Goal: Transaction & Acquisition: Subscribe to service/newsletter

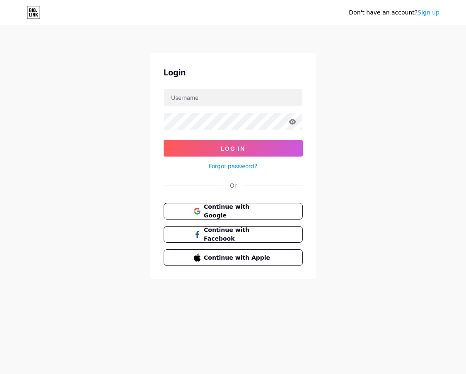
click at [437, 12] on link "Sign up" at bounding box center [428, 12] width 22 height 7
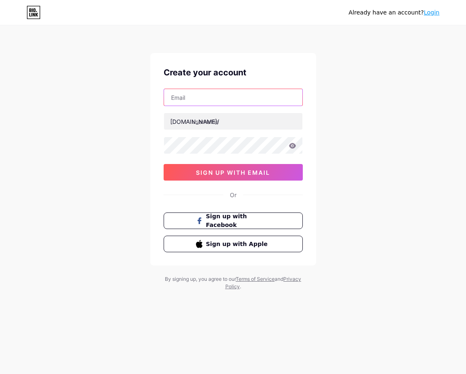
click at [241, 91] on input "text" at bounding box center [233, 97] width 138 height 17
type input "[EMAIL_ADDRESS][DOMAIN_NAME]"
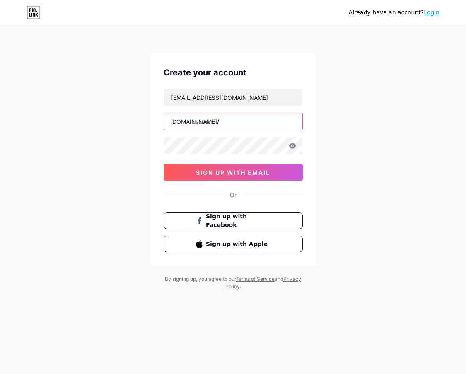
click at [224, 128] on input "text" at bounding box center [233, 121] width 138 height 17
type input "t"
type input "y"
type input "todatop"
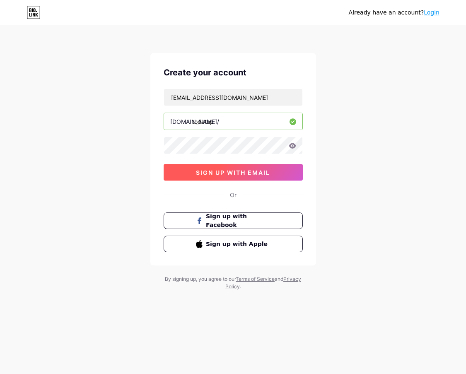
click at [221, 167] on button "sign up with email" at bounding box center [232, 172] width 139 height 17
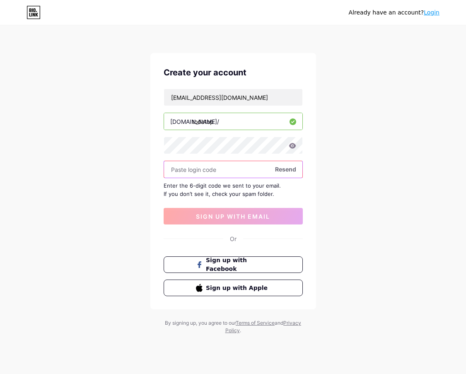
click at [208, 162] on input "text" at bounding box center [233, 169] width 138 height 17
paste input "887115"
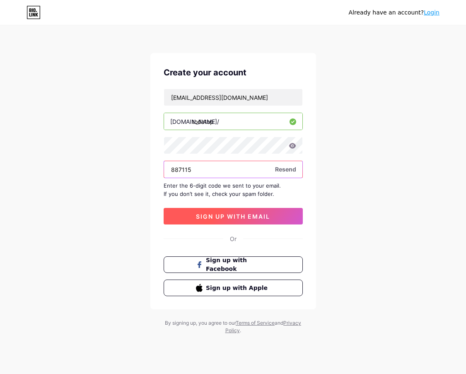
type input "887115"
click at [236, 218] on span "sign up with email" at bounding box center [233, 216] width 74 height 7
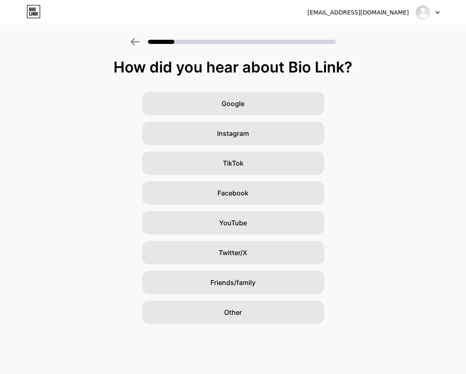
click at [120, 205] on div "Google Instagram TikTok Facebook YouTube Twitter/X Friends/family Other" at bounding box center [233, 208] width 466 height 232
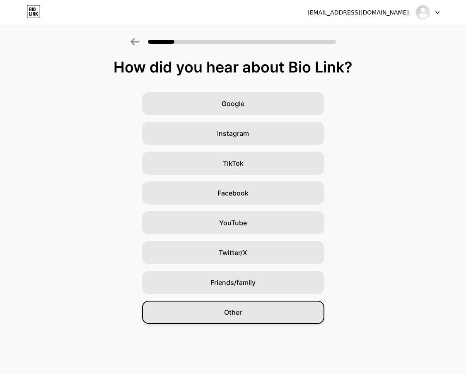
click at [273, 311] on div "Other" at bounding box center [233, 311] width 182 height 23
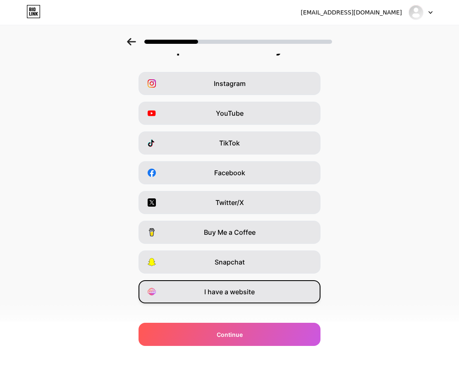
scroll to position [31, 0]
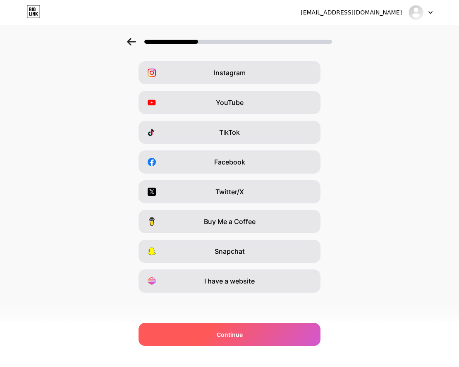
click at [285, 332] on div "Continue" at bounding box center [230, 334] width 182 height 23
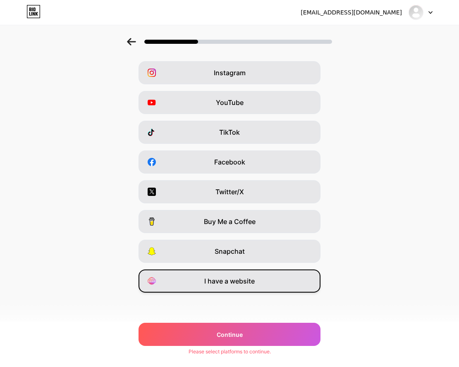
click at [267, 288] on div "I have a website" at bounding box center [230, 281] width 182 height 23
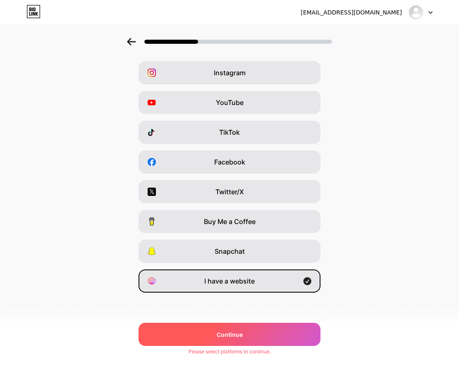
click at [269, 338] on div "Continue" at bounding box center [230, 334] width 182 height 23
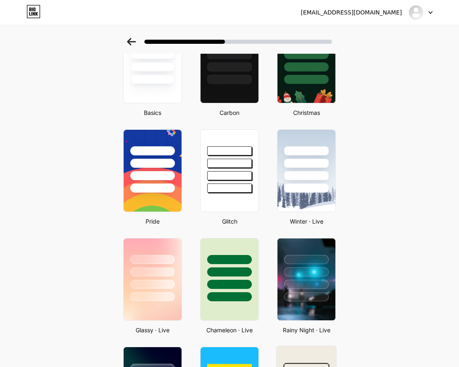
scroll to position [11, 0]
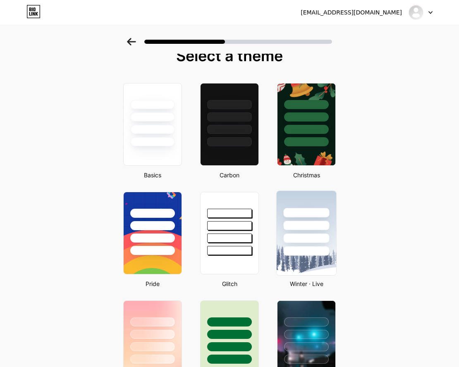
click at [323, 249] on div at bounding box center [306, 252] width 46 height 10
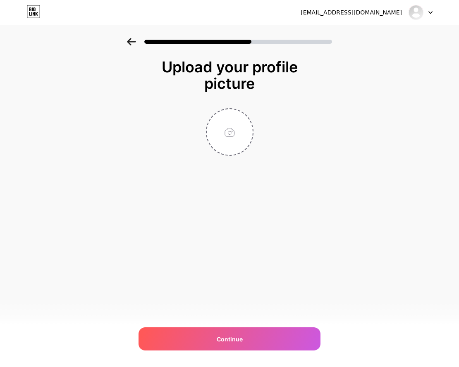
scroll to position [0, 0]
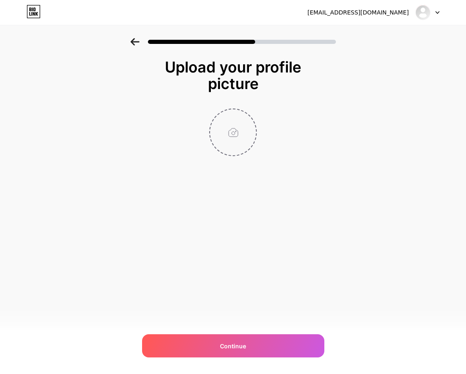
click at [245, 143] on input "file" at bounding box center [233, 132] width 46 height 46
type input "C:\fakepath\photo_2025-06-22_09-42-42 (3).jpg"
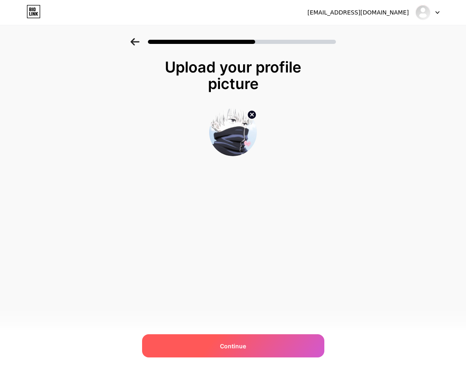
click at [285, 340] on div "Continue" at bounding box center [233, 345] width 182 height 23
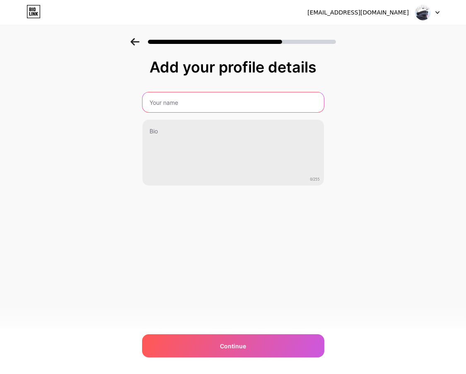
click at [222, 101] on input "text" at bounding box center [232, 102] width 181 height 20
click at [222, 101] on input "text" at bounding box center [232, 102] width 183 height 20
type input "MEO VVIP"
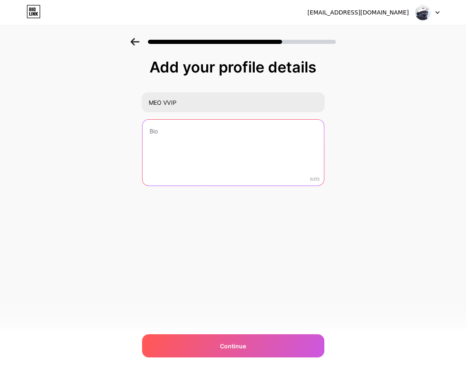
click at [215, 149] on textarea at bounding box center [232, 153] width 181 height 67
click at [180, 149] on textarea at bounding box center [232, 153] width 181 height 67
paste textarea "🔜LINE🆔:@Sathu78🔚 ฝาก-ถอน ไม่มีขั้นตํ่า มาใหม่รับ 100 %"
drag, startPoint x: 314, startPoint y: 136, endPoint x: 219, endPoint y: 146, distance: 95.3
click at [219, 146] on textarea "🔜LINE🆔:@Sathu78🔚 ฝาก-ถอน ไม่มีขั้นตํ่า มาใหม่รับ 100 %" at bounding box center [232, 152] width 183 height 67
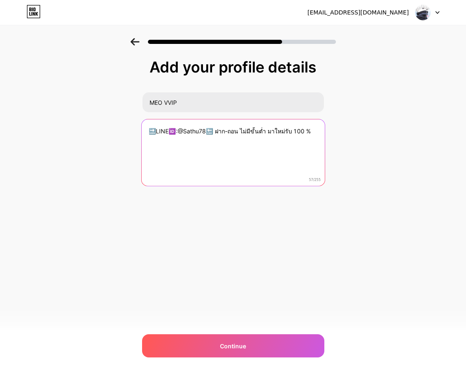
paste textarea "ถอนไม่มีขั้นต่ำ มาใหม่รับทันทีโบนัส100"
drag, startPoint x: 216, startPoint y: 131, endPoint x: 118, endPoint y: 132, distance: 98.5
click at [118, 132] on div "Add your profile details MEO VVIP 🔜LINE🆔:@Sathu78🔚 ฝากถอนไม่มีขั้นต่ำ มาใหม่รับ…" at bounding box center [233, 132] width 466 height 189
click at [287, 136] on textarea "ฝากถอนไม่มีขั้นต่ำ มาใหม่รับทันทีโบนัส100%" at bounding box center [232, 152] width 183 height 67
paste textarea "🔜LINE🆔:@Sathu78🔚"
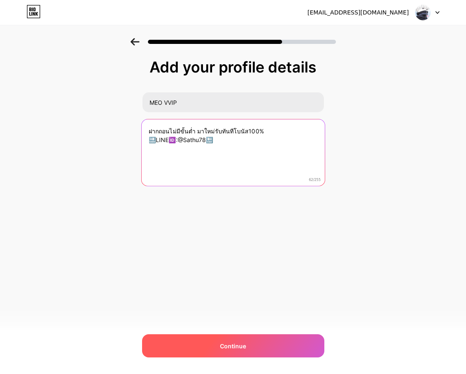
type textarea "ฝากถอนไม่มีขั้นต่ำ มาใหม่รับทันทีโบนัส100% 🔜LINE🆔:@Sathu78🔚"
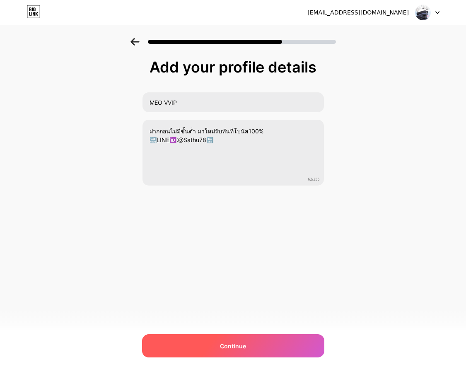
click at [297, 340] on div "Continue" at bounding box center [233, 345] width 182 height 23
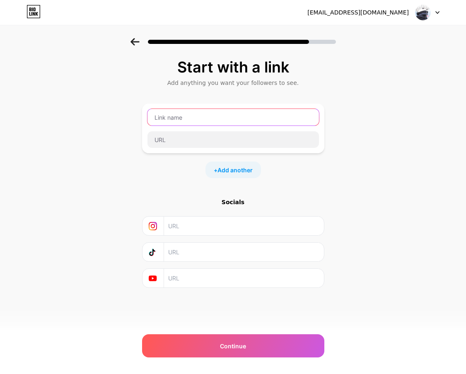
click at [211, 120] on input "text" at bounding box center [232, 117] width 171 height 17
type input "[URL][DOMAIN_NAME]"
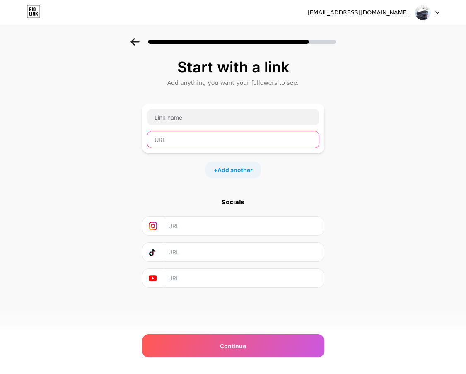
click at [288, 135] on input "text" at bounding box center [232, 139] width 171 height 17
paste input "[URL][DOMAIN_NAME]"
type input "[URL][DOMAIN_NAME]"
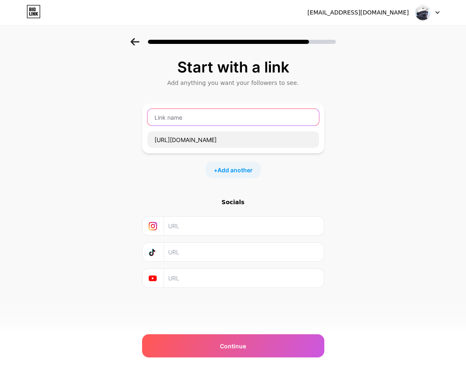
click at [272, 121] on input "text" at bounding box center [232, 117] width 171 height 17
type input "l"
type input "ส"
type input "สมัครสมาชิก จิ้ม!!"
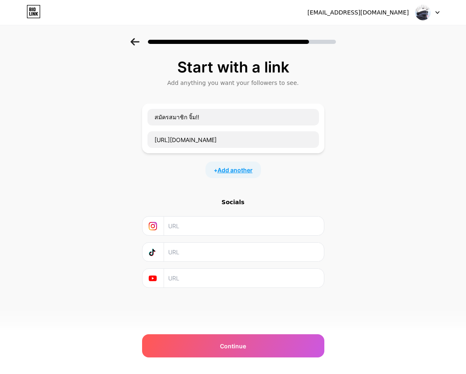
click at [237, 169] on span "Add another" at bounding box center [234, 170] width 35 height 9
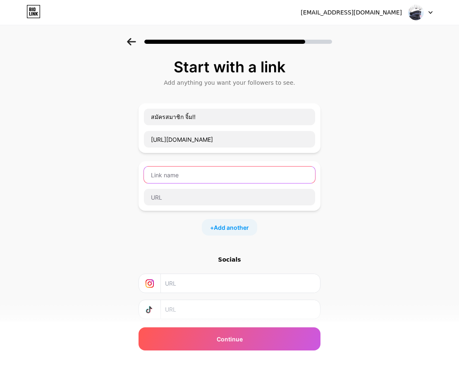
click at [241, 177] on input "text" at bounding box center [229, 175] width 171 height 17
type input "ศ"
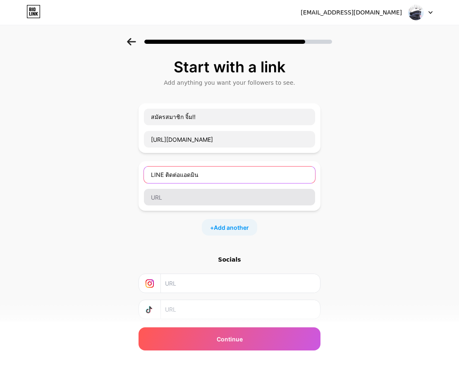
type input "LINE ติดต่อแอดมิน"
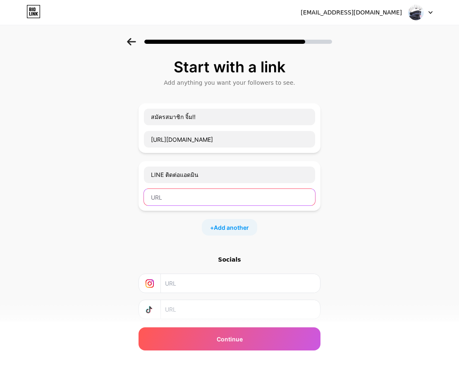
click at [254, 192] on input "text" at bounding box center [229, 197] width 171 height 17
click at [225, 204] on input "text" at bounding box center [229, 197] width 171 height 17
paste input "[URL][DOMAIN_NAME]"
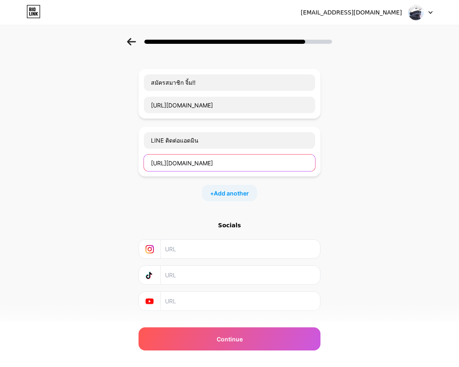
scroll to position [53, 0]
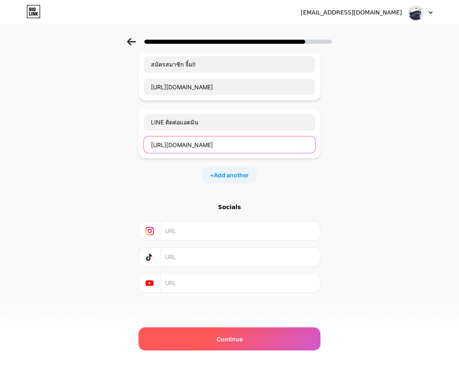
type input "[URL][DOMAIN_NAME]"
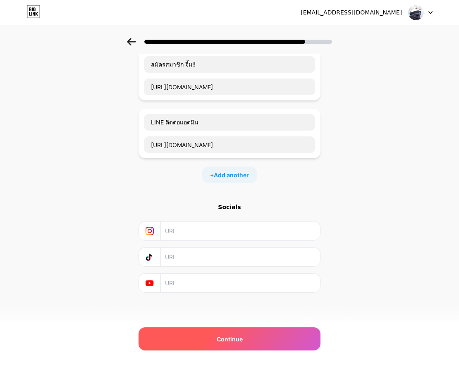
click at [288, 338] on div "Continue" at bounding box center [230, 339] width 182 height 23
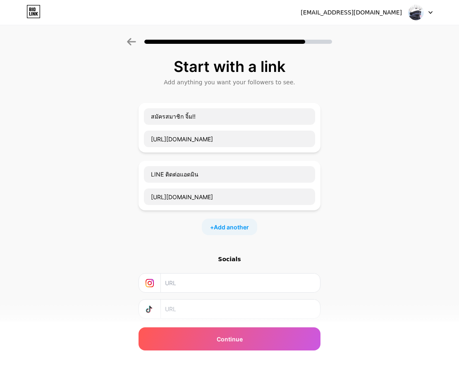
scroll to position [0, 0]
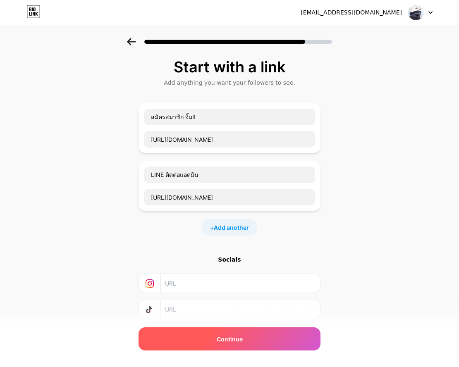
click at [262, 341] on div "Continue" at bounding box center [230, 339] width 182 height 23
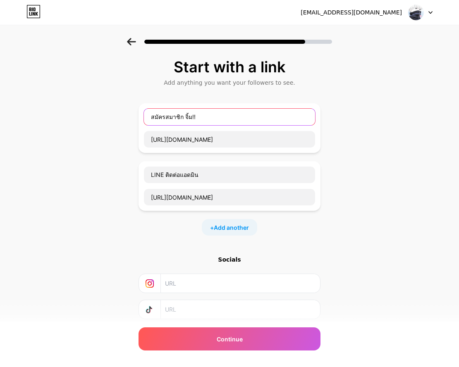
click at [239, 118] on input "สมัครสมาชิก จิ้ม!!" at bounding box center [229, 117] width 171 height 17
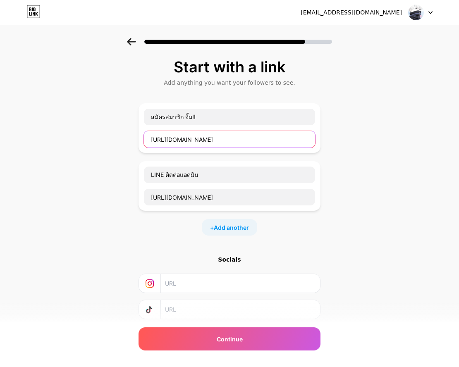
click at [240, 144] on input "[URL][DOMAIN_NAME]" at bounding box center [229, 139] width 171 height 17
click at [272, 147] on input "[URL][DOMAIN_NAME]" at bounding box center [229, 139] width 171 height 17
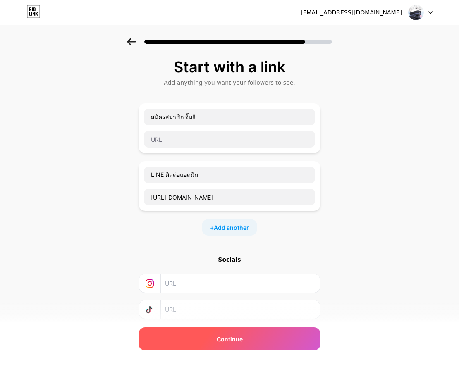
click at [275, 336] on div "Continue" at bounding box center [230, 339] width 182 height 23
click at [275, 335] on div "Continue" at bounding box center [230, 339] width 182 height 23
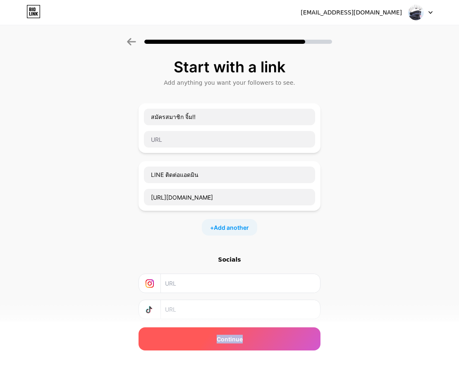
click at [275, 335] on div "Continue" at bounding box center [230, 339] width 182 height 23
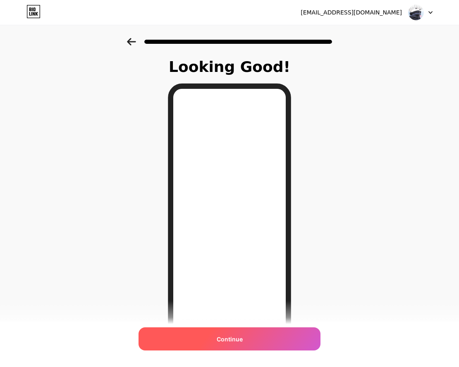
click at [265, 337] on div "Continue" at bounding box center [230, 339] width 182 height 23
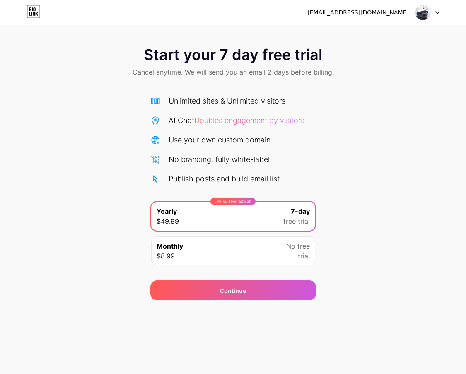
drag, startPoint x: 260, startPoint y: 57, endPoint x: 246, endPoint y: 56, distance: 13.7
click at [259, 57] on span "Start your 7 day free trial" at bounding box center [233, 54] width 178 height 17
click at [259, 239] on div "Monthly $8.99 No free trial" at bounding box center [233, 250] width 164 height 29
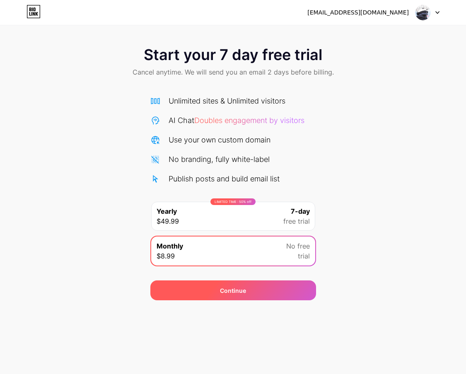
click at [271, 290] on div "Continue" at bounding box center [233, 290] width 166 height 20
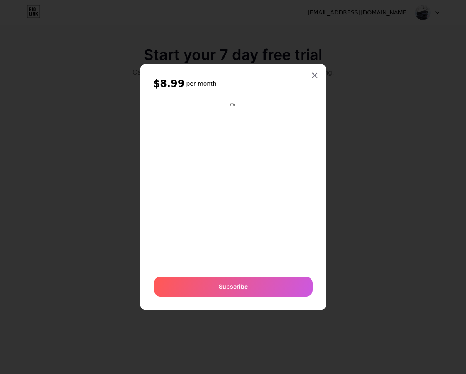
click at [319, 79] on div "$8.99 per month Or Subscribe" at bounding box center [233, 187] width 186 height 246
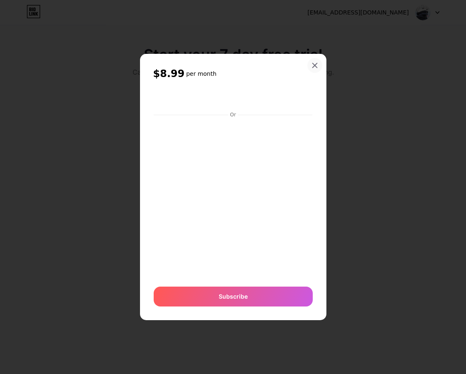
click at [317, 67] on icon at bounding box center [314, 65] width 5 height 5
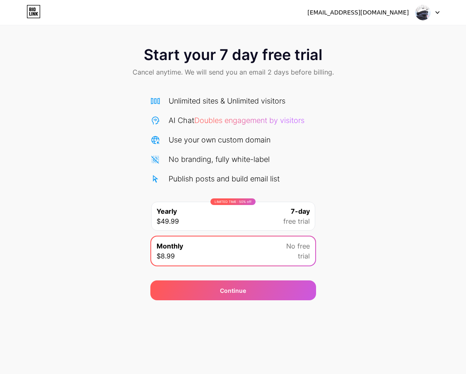
click at [29, 14] on icon at bounding box center [33, 11] width 14 height 13
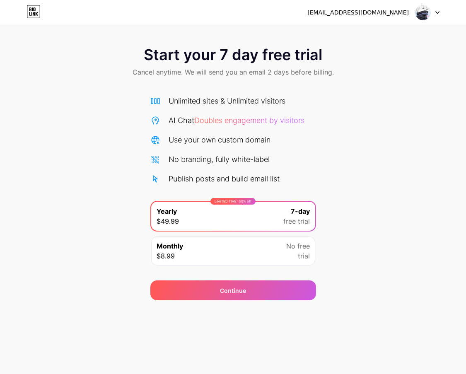
click at [235, 242] on div "Monthly $8.99 No free trial" at bounding box center [233, 250] width 164 height 29
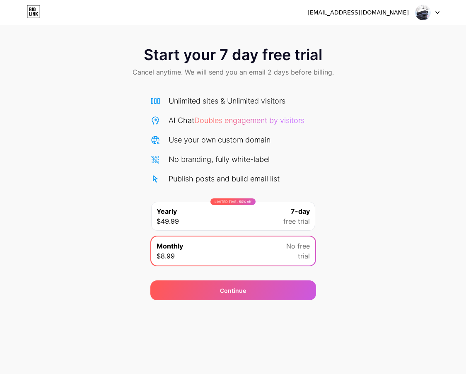
click at [299, 222] on span "free trial" at bounding box center [296, 221] width 26 height 10
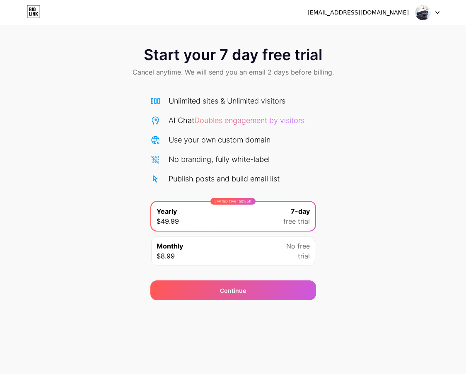
click at [366, 239] on div "Start your 7 day free trial Cancel anytime. We will send you an email 2 days be…" at bounding box center [233, 169] width 466 height 262
drag, startPoint x: 186, startPoint y: 82, endPoint x: 185, endPoint y: 59, distance: 22.3
click at [185, 79] on div "Start your 7 day free trial Cancel anytime. We will send you an email 2 days be…" at bounding box center [233, 62] width 466 height 49
click at [185, 59] on span "Start your 7 day free trial" at bounding box center [233, 54] width 178 height 17
click at [290, 260] on div "Monthly $8.99 No free trial" at bounding box center [233, 250] width 164 height 29
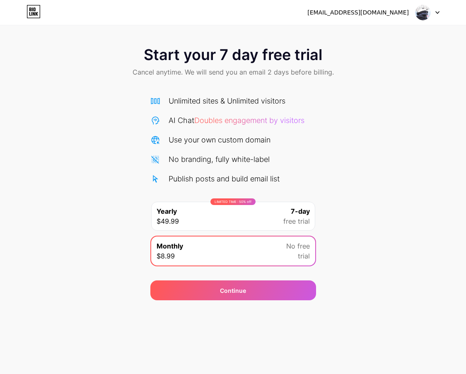
click at [377, 283] on div "Start your 7 day free trial Cancel anytime. We will send you an email 2 days be…" at bounding box center [233, 169] width 466 height 262
click at [302, 334] on div "[EMAIL_ADDRESS][DOMAIN_NAME] Logout Link Copied Start your 7 day free trial Can…" at bounding box center [233, 187] width 466 height 374
click at [421, 19] on img at bounding box center [423, 13] width 16 height 16
click at [422, 17] on img at bounding box center [423, 13] width 16 height 16
click at [37, 12] on icon at bounding box center [37, 14] width 2 height 4
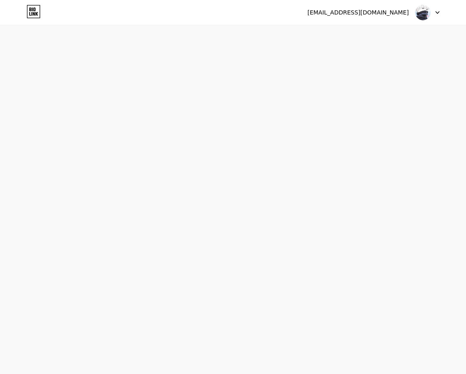
click at [222, 128] on div "[EMAIL_ADDRESS][DOMAIN_NAME] Logout Link Copied Start your 7 day free trial Can…" at bounding box center [233, 187] width 466 height 374
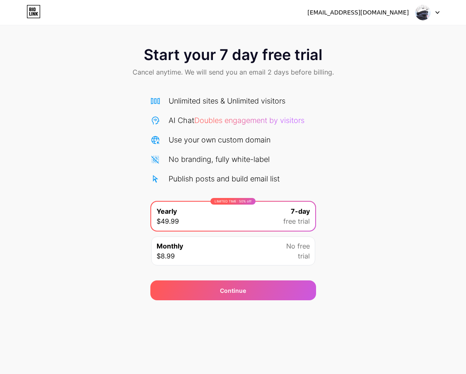
click at [247, 267] on div "LIMITED TIME : 50% off Yearly $49.99 7-day free trial Monthly $8.99 No free tri…" at bounding box center [233, 236] width 166 height 70
click at [249, 259] on div "Monthly $8.99 No free trial" at bounding box center [233, 250] width 164 height 29
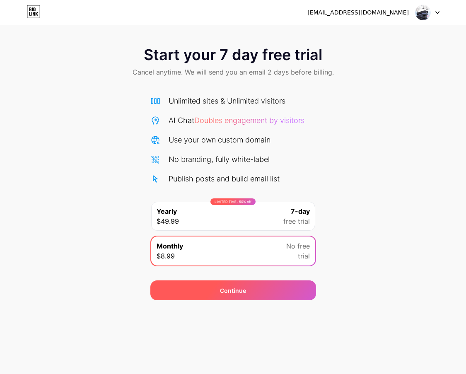
click at [247, 291] on div "Continue" at bounding box center [233, 290] width 166 height 20
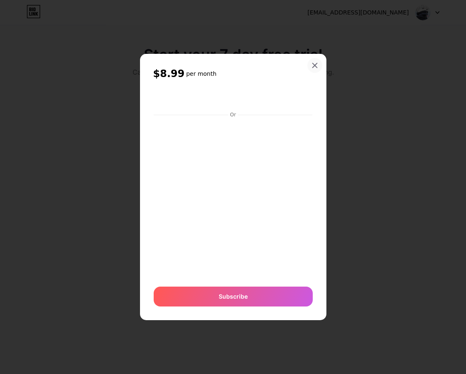
click at [318, 69] on div at bounding box center [314, 65] width 15 height 15
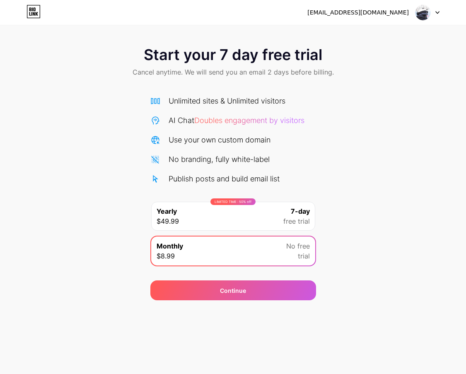
click at [275, 121] on span "Doubles engagement by visitors" at bounding box center [249, 120] width 110 height 9
click at [359, 142] on div "Start your 7 day free trial Cancel anytime. We will send you an email 2 days be…" at bounding box center [233, 169] width 466 height 262
click at [232, 206] on div "LIMITED TIME : 50% off Yearly $49.99 7-day free trial" at bounding box center [233, 216] width 164 height 29
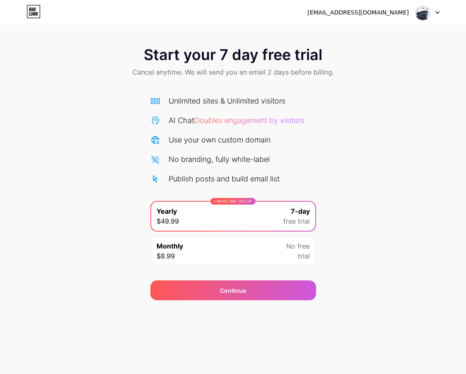
click at [237, 199] on div "LIMITED TIME : 50% off" at bounding box center [232, 201] width 45 height 7
drag, startPoint x: 180, startPoint y: 137, endPoint x: 256, endPoint y: 142, distance: 76.4
click at [221, 141] on div "Use your own custom domain" at bounding box center [219, 139] width 102 height 11
click at [258, 143] on div "Use your own custom domain" at bounding box center [219, 139] width 102 height 11
drag, startPoint x: 300, startPoint y: 141, endPoint x: 201, endPoint y: 152, distance: 99.1
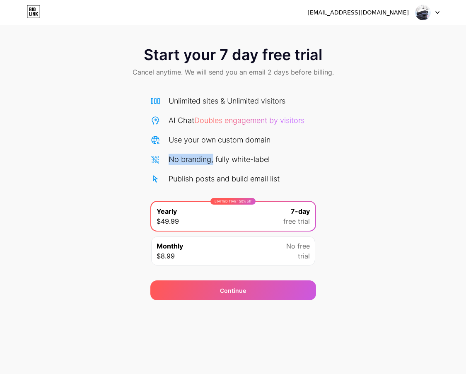
click at [206, 152] on div "Unlimited sites & Unlimited visitors AI Chat Doubles engagement by visitors Use…" at bounding box center [233, 139] width 166 height 89
drag, startPoint x: 199, startPoint y: 152, endPoint x: 198, endPoint y: 156, distance: 4.7
click at [199, 152] on div "Unlimited sites & Unlimited visitors AI Chat Doubles engagement by visitors Use…" at bounding box center [233, 139] width 166 height 89
click at [198, 175] on div "Publish posts and build email list" at bounding box center [223, 178] width 111 height 11
drag, startPoint x: 197, startPoint y: 177, endPoint x: 267, endPoint y: 178, distance: 70.8
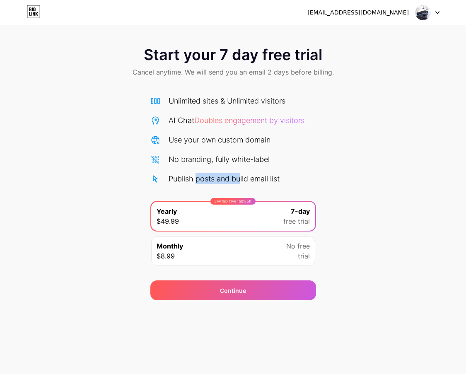
click at [264, 180] on div "Publish posts and build email list" at bounding box center [223, 178] width 111 height 11
click at [268, 178] on div "Publish posts and build email list" at bounding box center [223, 178] width 111 height 11
drag, startPoint x: 217, startPoint y: 99, endPoint x: 269, endPoint y: 100, distance: 52.6
click at [257, 102] on div "Unlimited sites & Unlimited visitors" at bounding box center [226, 100] width 117 height 11
click at [295, 96] on div "Unlimited sites & Unlimited visitors" at bounding box center [233, 100] width 166 height 11
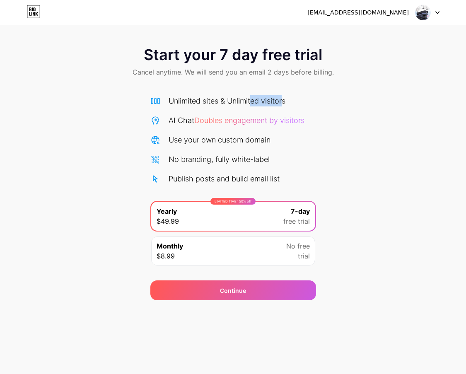
drag, startPoint x: 285, startPoint y: 99, endPoint x: 244, endPoint y: 100, distance: 40.6
click at [245, 101] on div "Unlimited sites & Unlimited visitors" at bounding box center [226, 100] width 117 height 11
click at [244, 100] on div "Unlimited sites & Unlimited visitors" at bounding box center [226, 100] width 117 height 11
click at [278, 239] on div "Monthly $8.99 No free trial" at bounding box center [233, 250] width 164 height 29
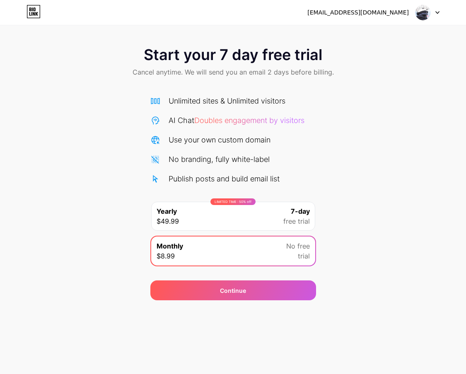
click at [279, 223] on div "LIMITED TIME : 50% off Yearly $49.99 7-day free trial" at bounding box center [233, 216] width 164 height 29
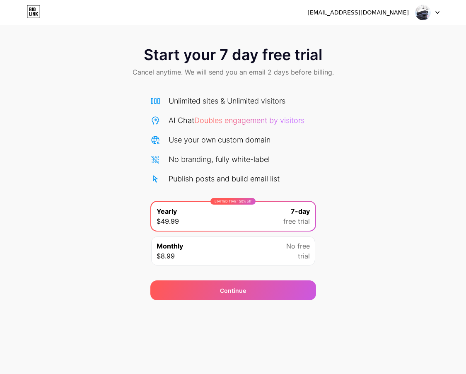
click at [274, 233] on div "LIMITED TIME : 50% off Yearly $49.99 7-day free trial Monthly $8.99 No free tri…" at bounding box center [233, 236] width 166 height 70
click at [271, 240] on div "Monthly $8.99 No free trial" at bounding box center [233, 250] width 164 height 29
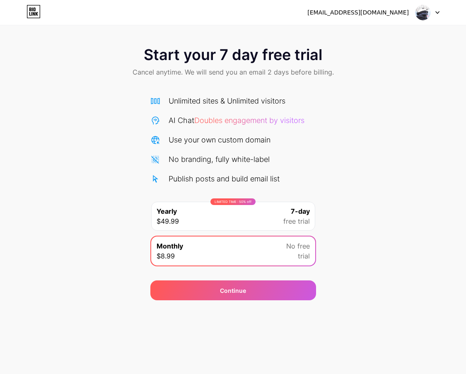
click at [283, 317] on div "[EMAIL_ADDRESS][DOMAIN_NAME] Logout Link Copied Start your 7 day free trial Can…" at bounding box center [233, 187] width 466 height 374
click at [284, 303] on div "[EMAIL_ADDRESS][DOMAIN_NAME] Logout Link Copied Start your 7 day free trial Can…" at bounding box center [233, 187] width 466 height 374
click at [298, 209] on span "7-day" at bounding box center [299, 211] width 19 height 10
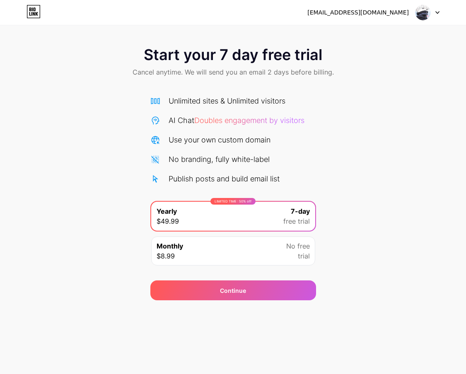
click at [297, 254] on div "No free trial" at bounding box center [298, 251] width 24 height 20
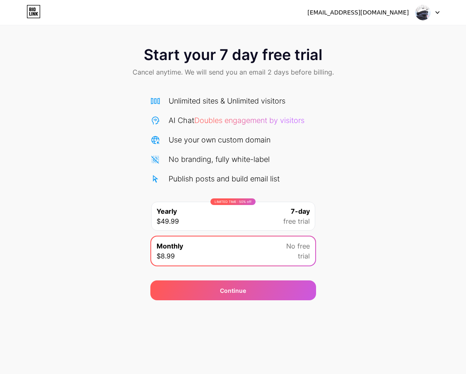
click at [444, 13] on div "[EMAIL_ADDRESS][DOMAIN_NAME] Logout" at bounding box center [233, 12] width 466 height 15
click at [444, 15] on div "[EMAIL_ADDRESS][DOMAIN_NAME] Logout" at bounding box center [233, 12] width 466 height 15
click at [440, 18] on div "[EMAIL_ADDRESS][DOMAIN_NAME] Logout" at bounding box center [233, 12] width 466 height 15
click at [433, 15] on div at bounding box center [427, 12] width 24 height 15
click at [253, 74] on span "Cancel anytime. We will send you an email 2 days before billing." at bounding box center [232, 72] width 201 height 10
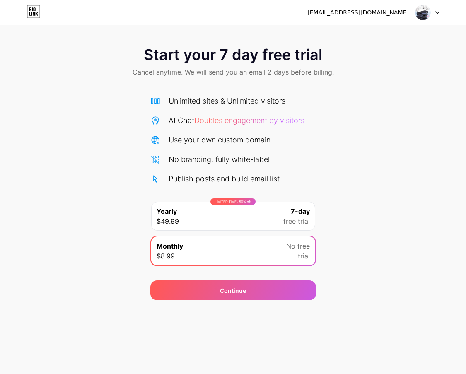
drag, startPoint x: 278, startPoint y: 222, endPoint x: 279, endPoint y: 218, distance: 4.6
click at [277, 225] on div "LIMITED TIME : 50% off Yearly $49.99 7-day free trial" at bounding box center [233, 216] width 164 height 29
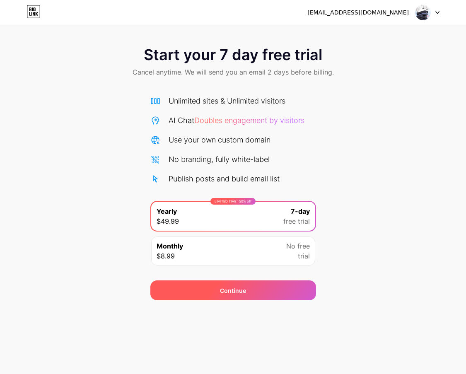
click at [265, 299] on div "Continue" at bounding box center [233, 290] width 166 height 20
click at [266, 295] on div "Continue" at bounding box center [233, 290] width 166 height 20
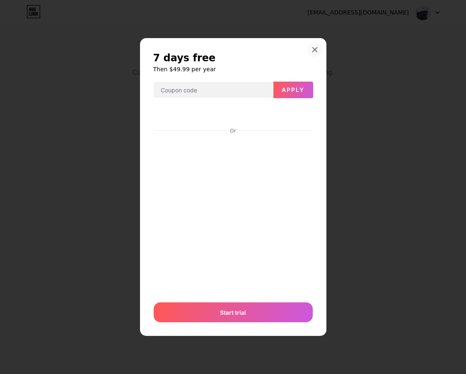
click at [322, 50] on div at bounding box center [314, 49] width 15 height 15
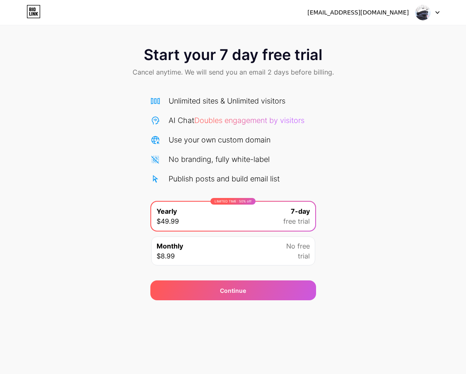
drag, startPoint x: 250, startPoint y: 260, endPoint x: 119, endPoint y: 163, distance: 163.5
click at [250, 261] on div "Monthly $8.99 No free trial" at bounding box center [233, 250] width 164 height 29
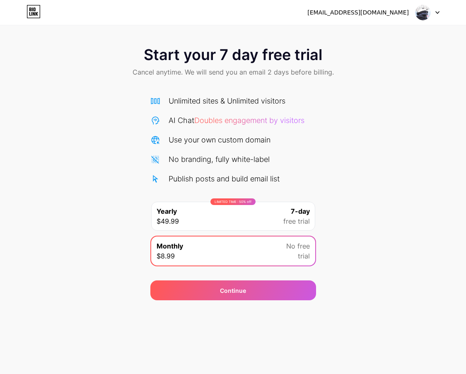
click at [407, 15] on div "[EMAIL_ADDRESS][DOMAIN_NAME]" at bounding box center [357, 12] width 101 height 9
click at [414, 15] on div "[EMAIL_ADDRESS][DOMAIN_NAME]" at bounding box center [373, 12] width 132 height 15
click at [427, 17] on img at bounding box center [423, 13] width 16 height 16
click at [403, 36] on li "Logout" at bounding box center [387, 34] width 103 height 22
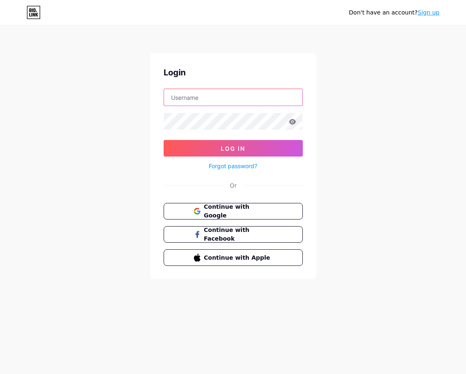
click at [220, 98] on input "text" at bounding box center [233, 97] width 138 height 17
type input "[EMAIL_ADDRESS][DOMAIN_NAME]"
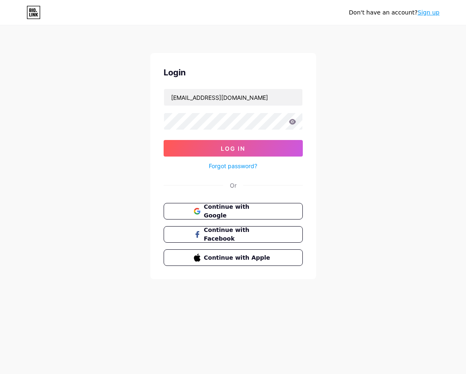
click at [202, 139] on form "[EMAIL_ADDRESS][DOMAIN_NAME] Log In Forgot password?" at bounding box center [232, 130] width 139 height 82
click at [204, 143] on button "Log In" at bounding box center [232, 148] width 139 height 17
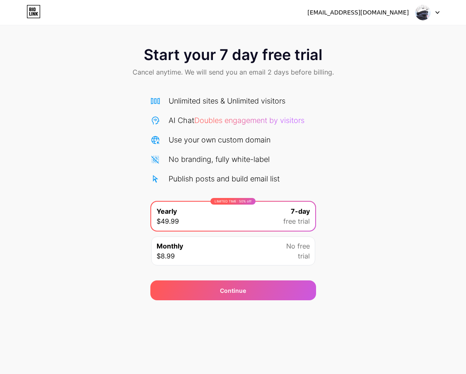
click at [259, 257] on div "Monthly $8.99 No free trial" at bounding box center [233, 250] width 164 height 29
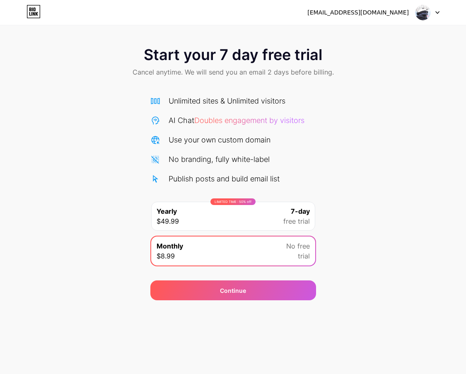
drag, startPoint x: 252, startPoint y: 168, endPoint x: 251, endPoint y: 174, distance: 6.0
click at [252, 170] on div "Unlimited sites & Unlimited visitors AI Chat Doubles engagement by visitors Use…" at bounding box center [233, 139] width 166 height 89
click at [238, 214] on div "LIMITED TIME : 50% off Yearly $49.99 7-day free trial" at bounding box center [233, 216] width 164 height 29
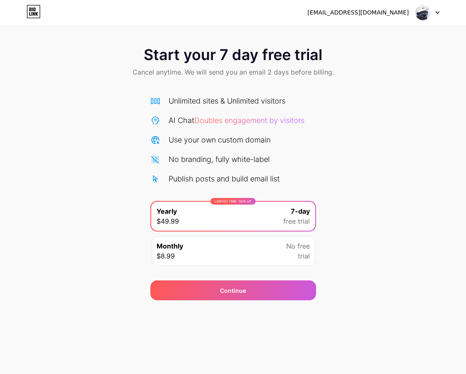
click at [247, 267] on div "LIMITED TIME : 50% off Yearly $49.99 7-day free trial Monthly $8.99 No free tri…" at bounding box center [233, 236] width 166 height 70
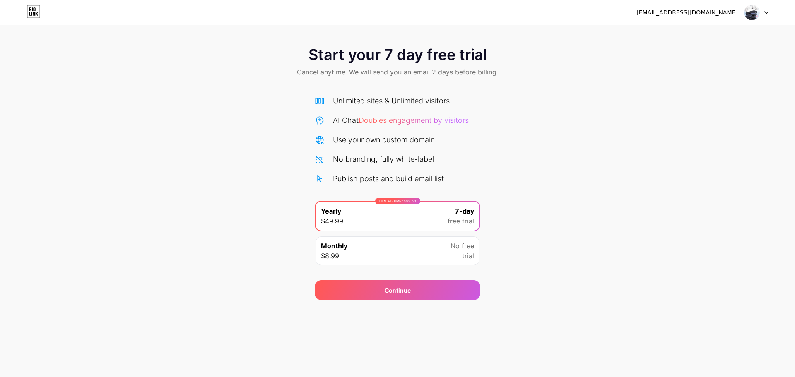
click at [465, 13] on img at bounding box center [752, 13] width 16 height 16
click at [465, 16] on div "[EMAIL_ADDRESS][DOMAIN_NAME]" at bounding box center [686, 12] width 101 height 9
click at [456, 262] on div "Monthly $8.99 No free trial" at bounding box center [397, 250] width 164 height 29
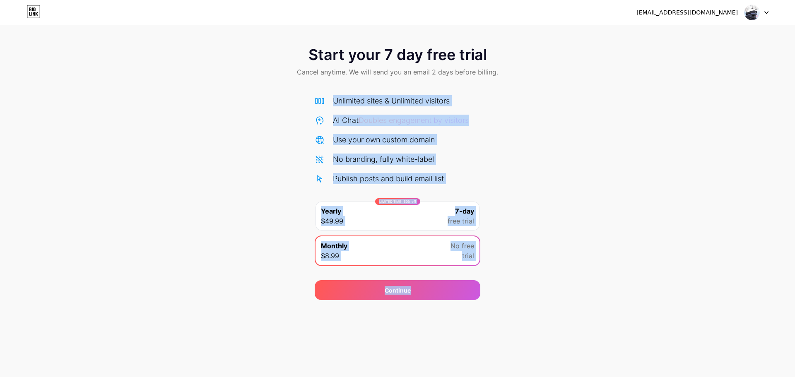
drag, startPoint x: 444, startPoint y: 283, endPoint x: 651, endPoint y: 180, distance: 231.3
click at [465, 180] on div "Start your 7 day free trial Cancel anytime. We will send you an email 2 days be…" at bounding box center [397, 169] width 795 height 262
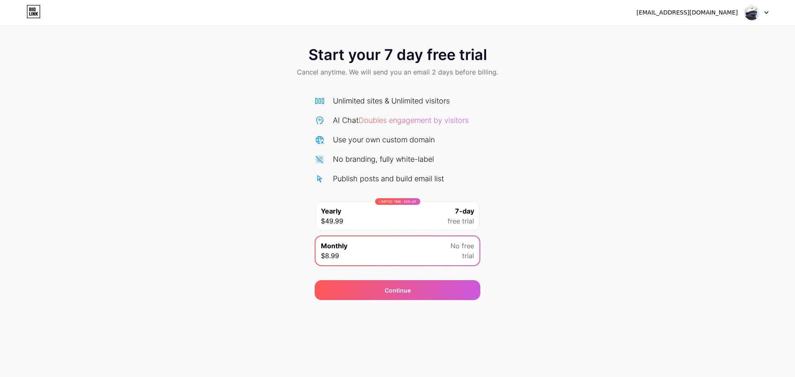
click at [431, 123] on span "Doubles engagement by visitors" at bounding box center [413, 120] width 110 height 9
click at [465, 125] on div "Start your 7 day free trial Cancel anytime. We will send you an email 2 days be…" at bounding box center [397, 169] width 795 height 262
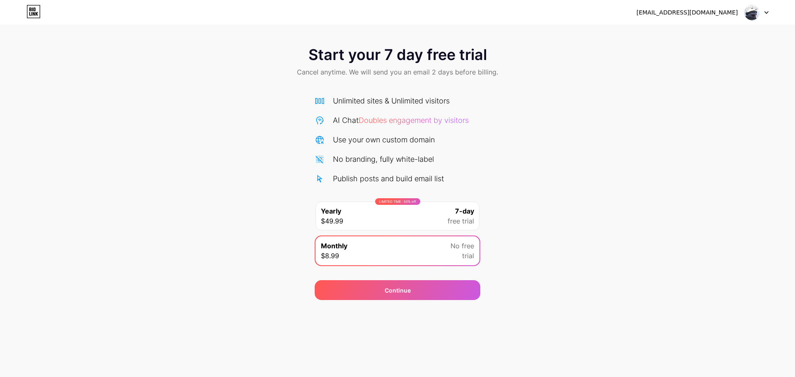
click at [465, 215] on span "7-day" at bounding box center [464, 211] width 19 height 10
click at [442, 241] on div "Monthly $8.99 No free trial" at bounding box center [397, 250] width 164 height 29
click at [440, 244] on div "Monthly $8.99 No free trial" at bounding box center [397, 250] width 164 height 29
click at [434, 290] on div "Continue" at bounding box center [397, 290] width 166 height 20
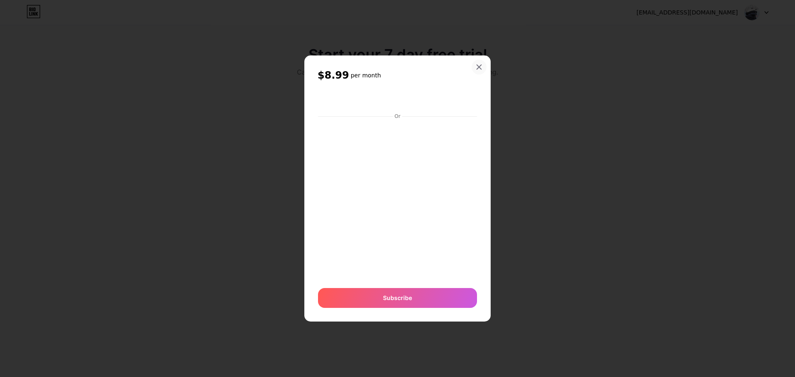
click at [465, 67] on icon at bounding box center [478, 67] width 7 height 7
